Goal: Communication & Community: Answer question/provide support

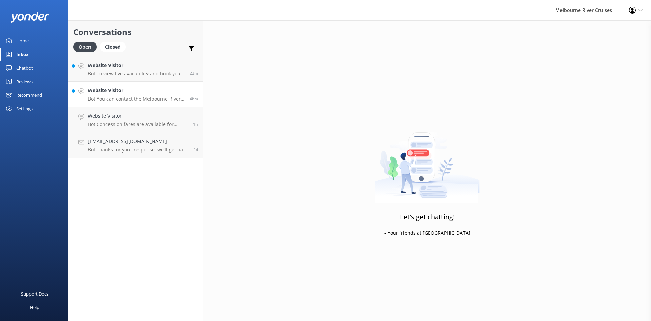
click at [119, 93] on h4 "Website Visitor" at bounding box center [136, 89] width 97 height 7
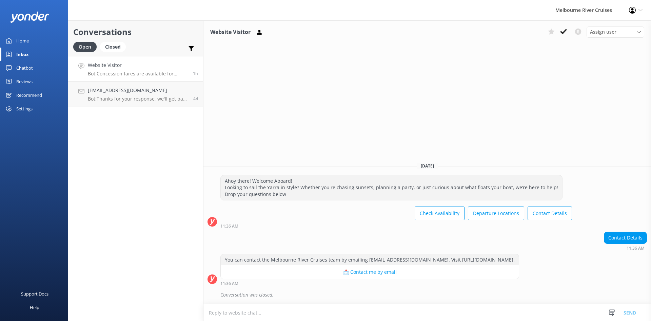
click at [132, 69] on div "Website Visitor Bot: Concession fares are available for sightseeing cruises to …" at bounding box center [138, 68] width 100 height 15
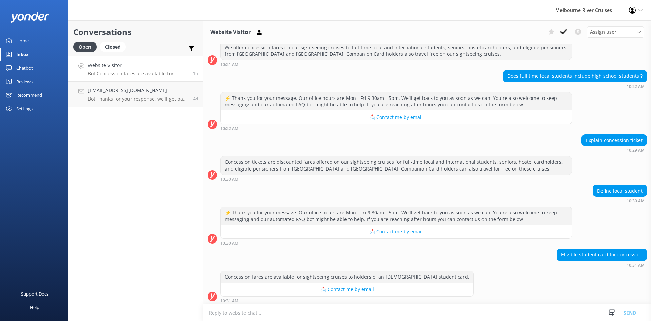
scroll to position [252, 0]
